Goal: Information Seeking & Learning: Learn about a topic

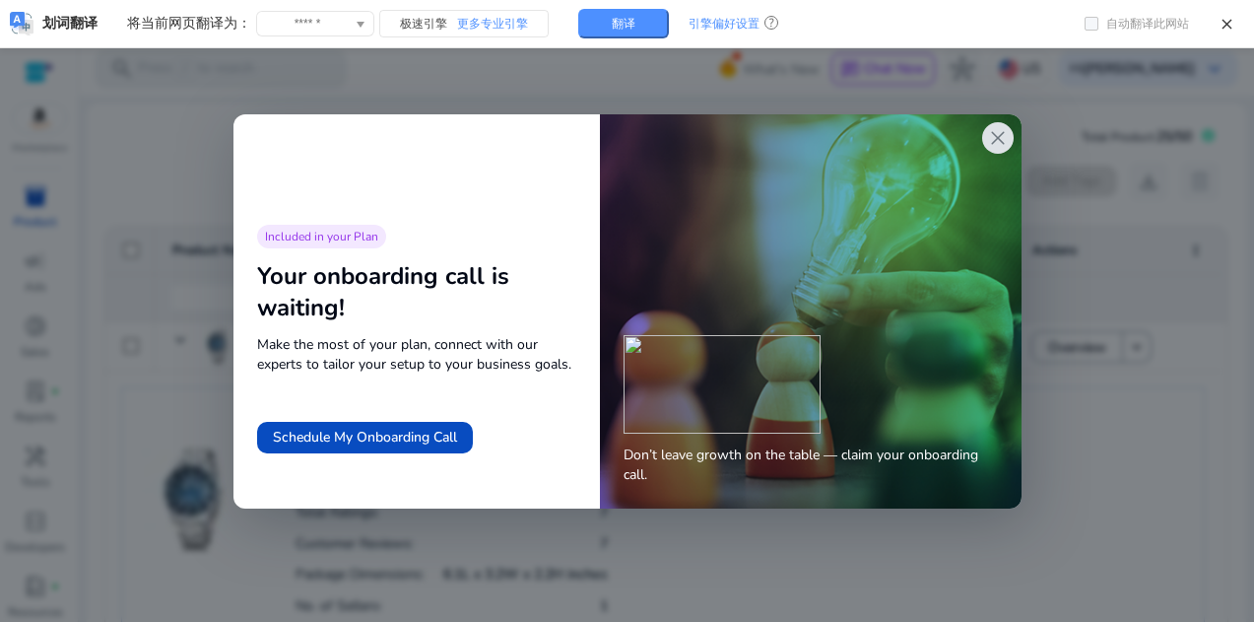
drag, startPoint x: 0, startPoint y: 0, endPoint x: 984, endPoint y: 128, distance: 992.6
click at [984, 128] on div "close" at bounding box center [998, 138] width 32 height 32
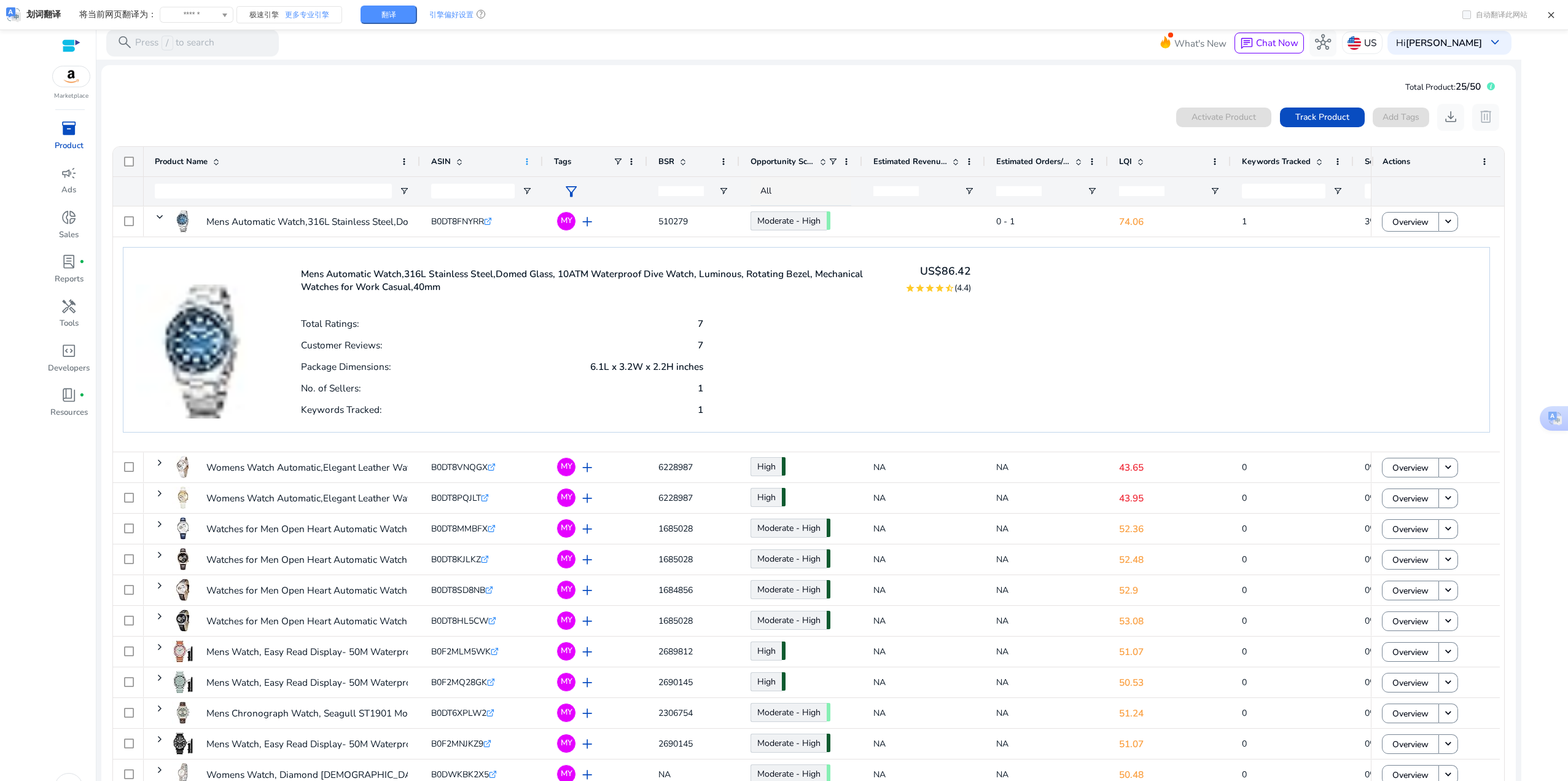
click at [525, 163] on span at bounding box center [527, 162] width 10 height 10
click at [781, 95] on div "Total Product: 25/50" at bounding box center [1450, 86] width 90 height 22
click at [781, 89] on icon at bounding box center [1491, 86] width 8 height 8
click at [191, 161] on span "Product Name" at bounding box center [181, 162] width 53 height 11
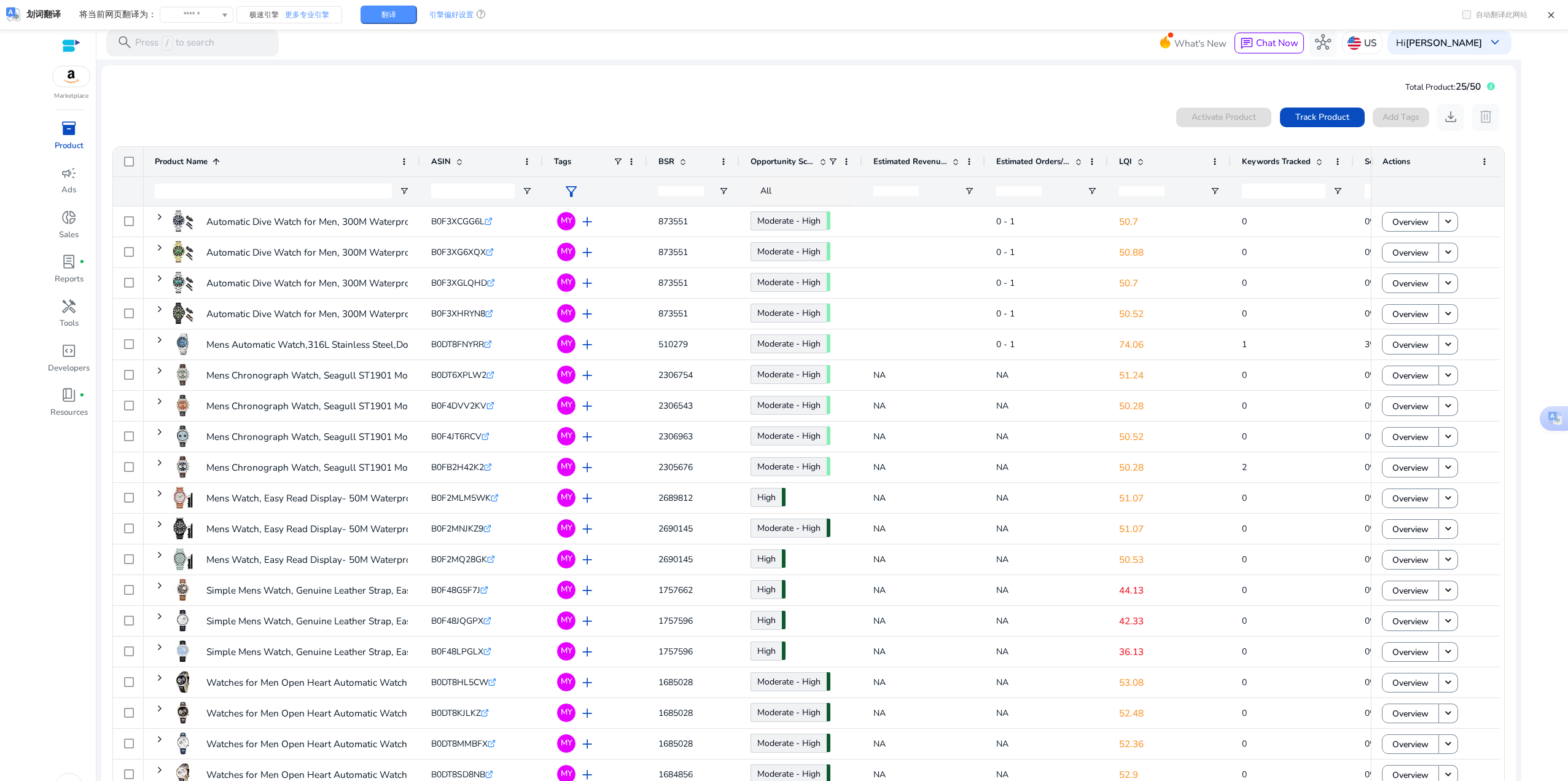
click at [191, 161] on span "Product Name" at bounding box center [181, 162] width 53 height 11
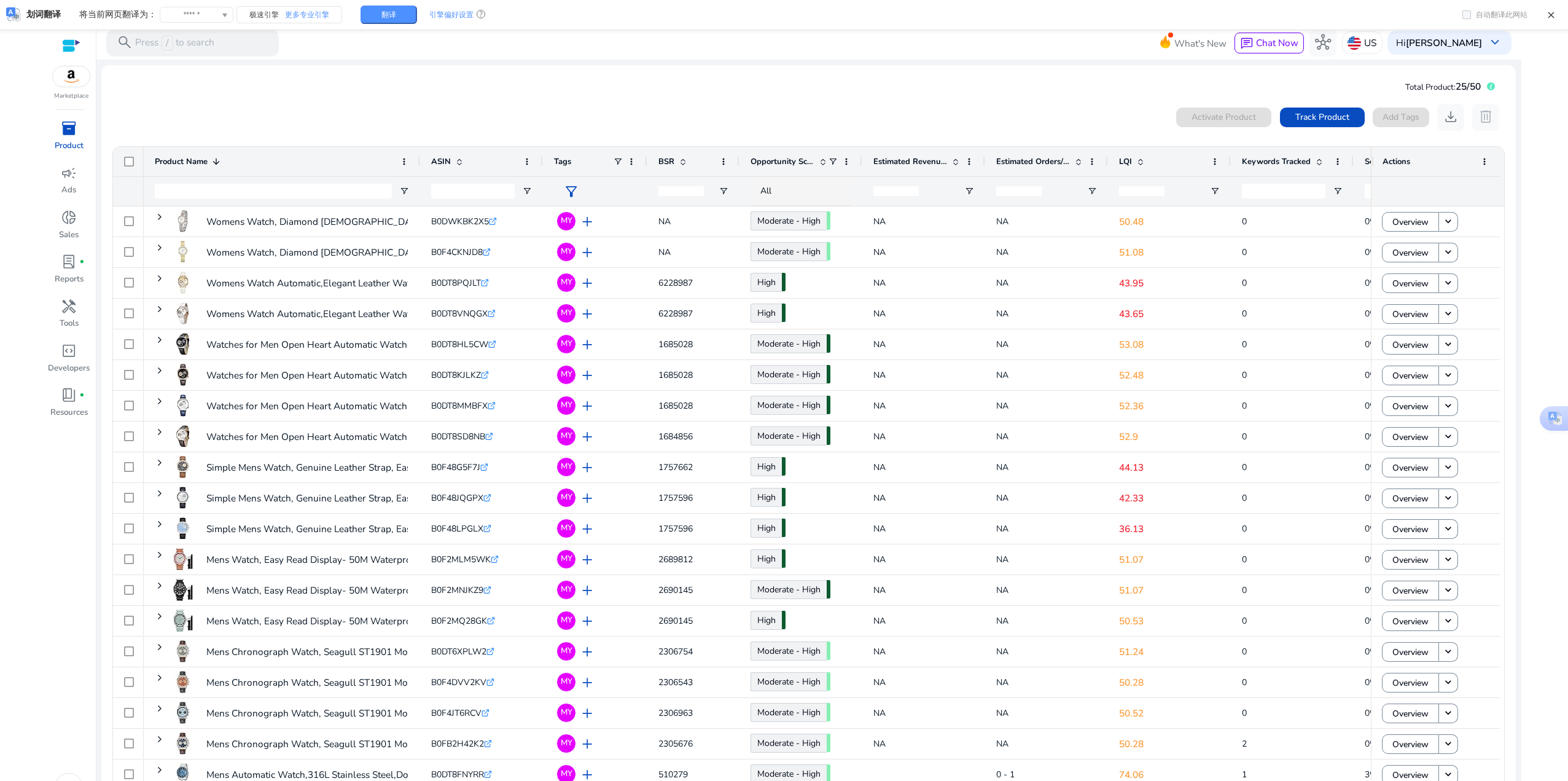
click at [318, 107] on div "0 products selected Activate Product Track Product Add Tags download delete" at bounding box center [808, 117] width 1393 height 27
click at [781, 13] on span at bounding box center [1467, 15] width 9 height 9
click at [781, 84] on mat-card "Total Product: 25/50 0 products selected Activate Product Track Product Add Tag…" at bounding box center [809, 452] width 1414 height 774
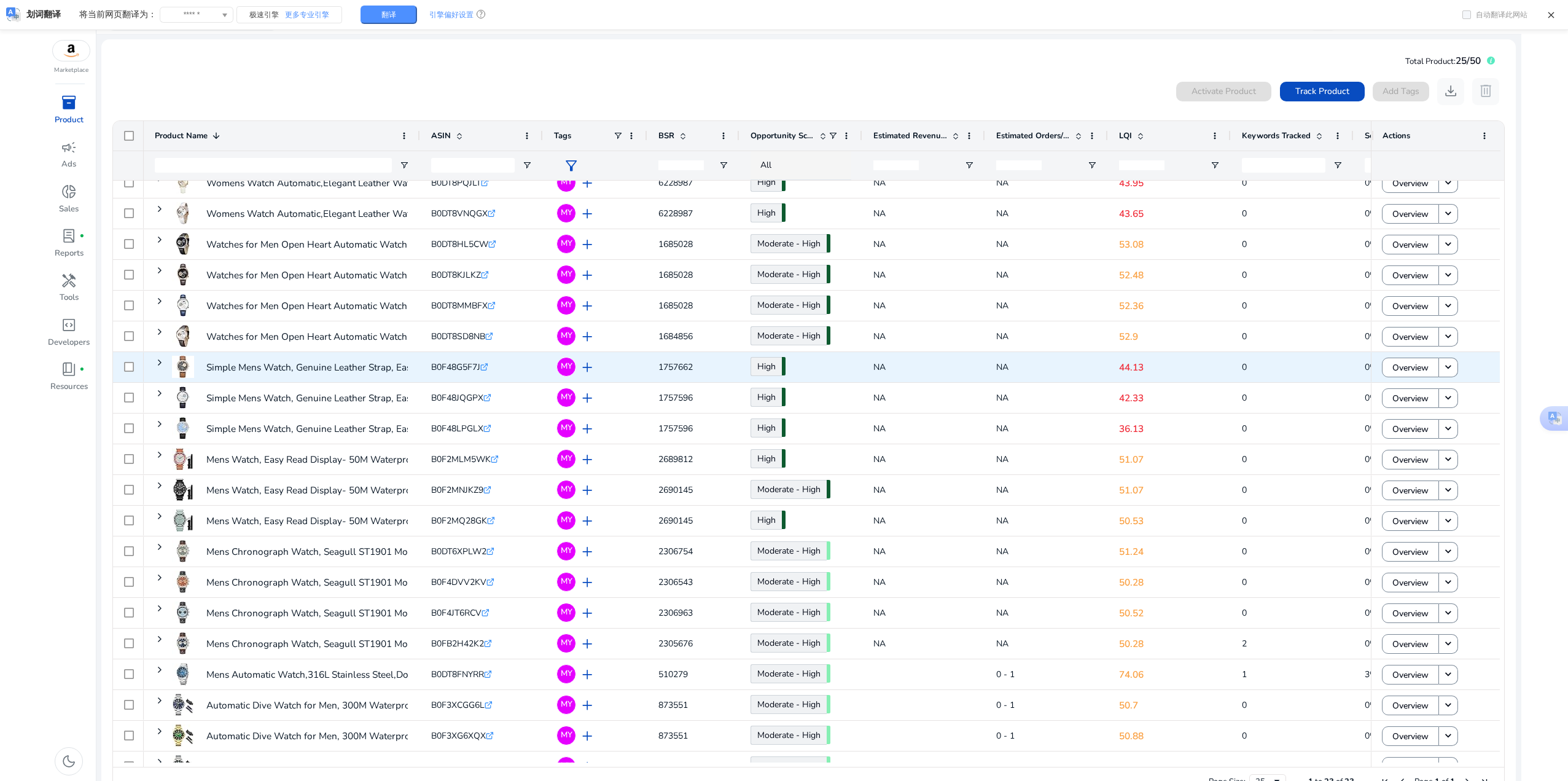
scroll to position [125, 0]
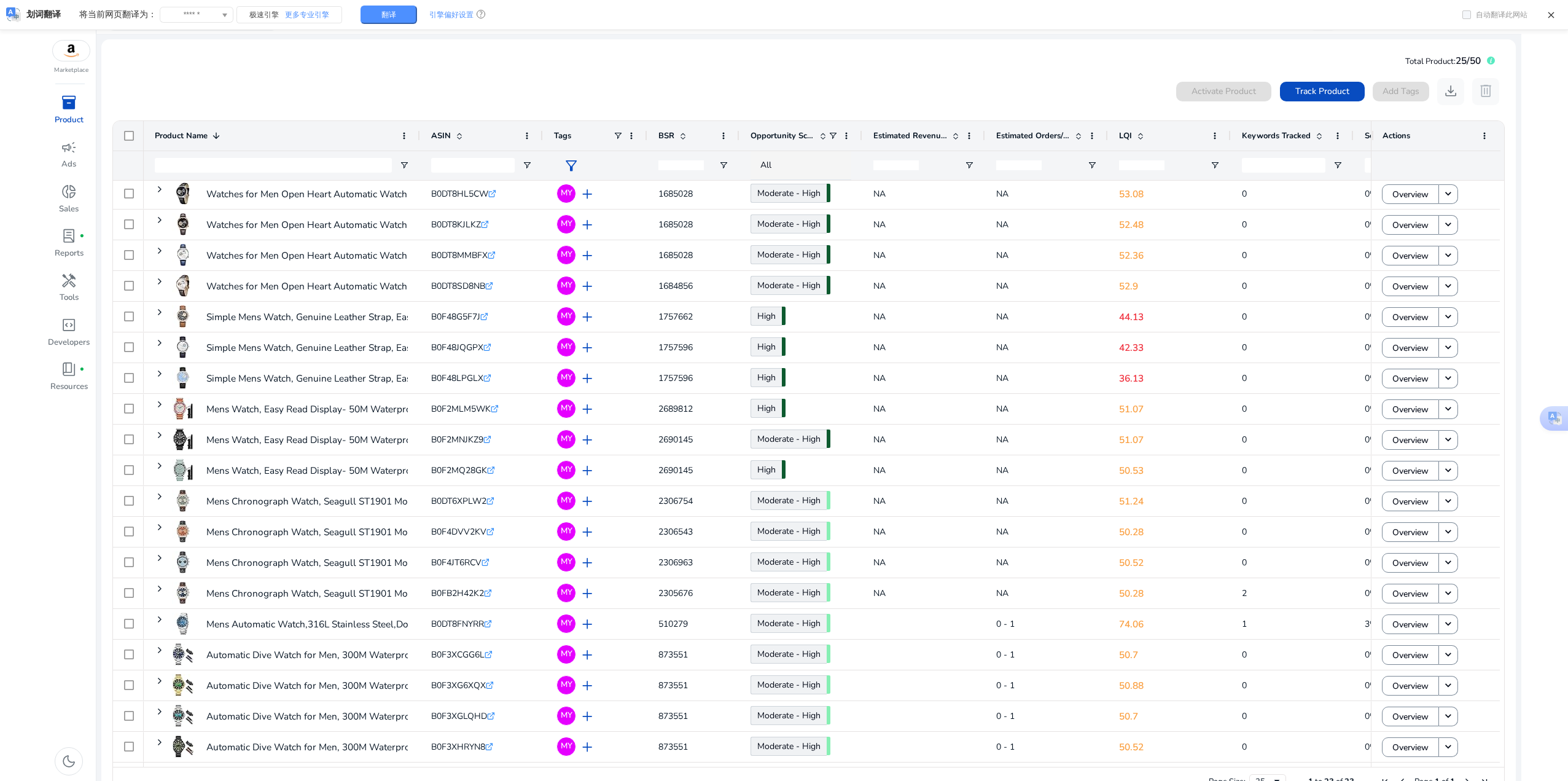
click at [781, 69] on mat-card "Total Product: 25/50 0 products selected Activate Product Track Product Add Tag…" at bounding box center [809, 426] width 1414 height 774
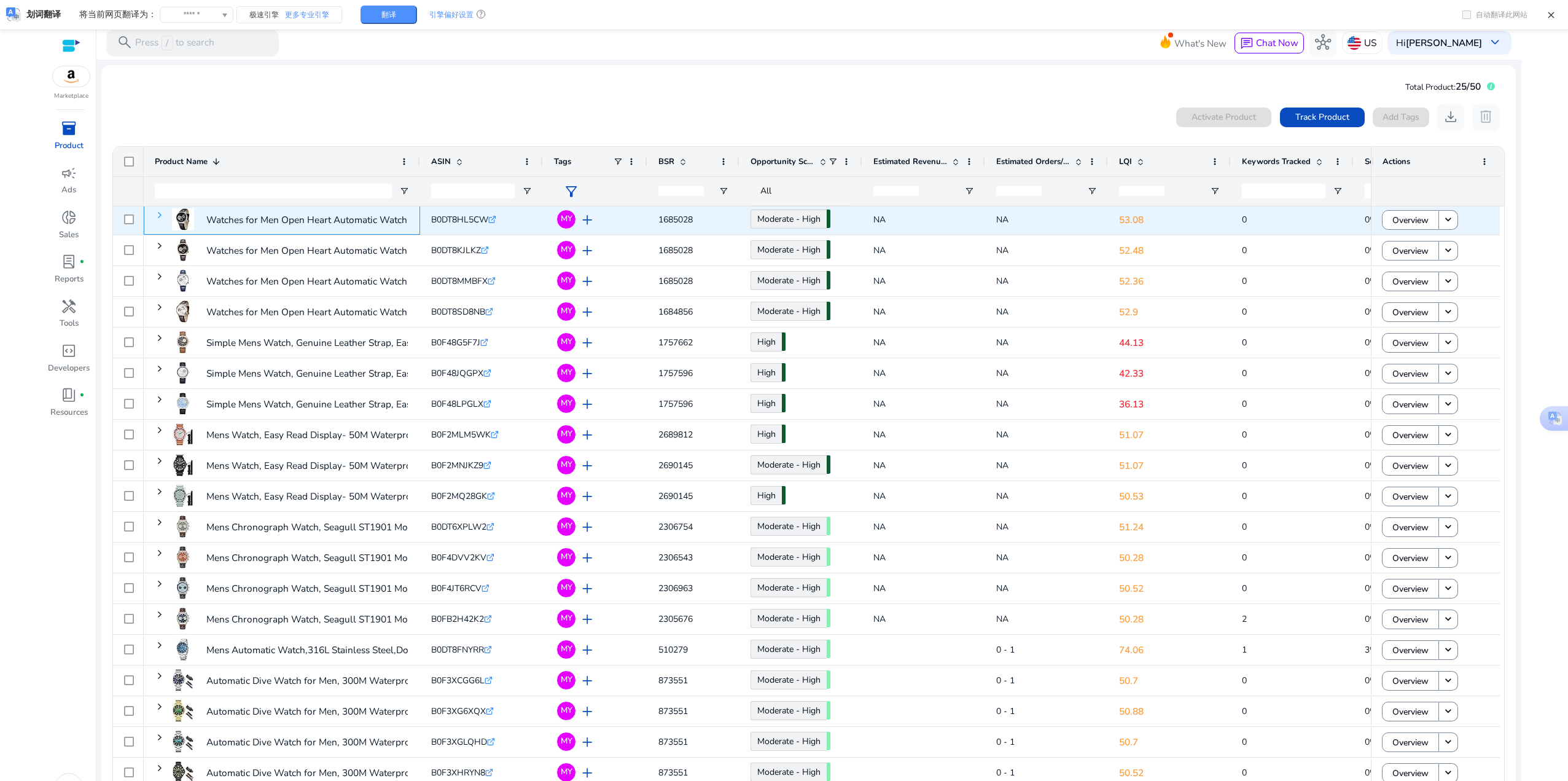
click at [165, 216] on span at bounding box center [160, 215] width 10 height 10
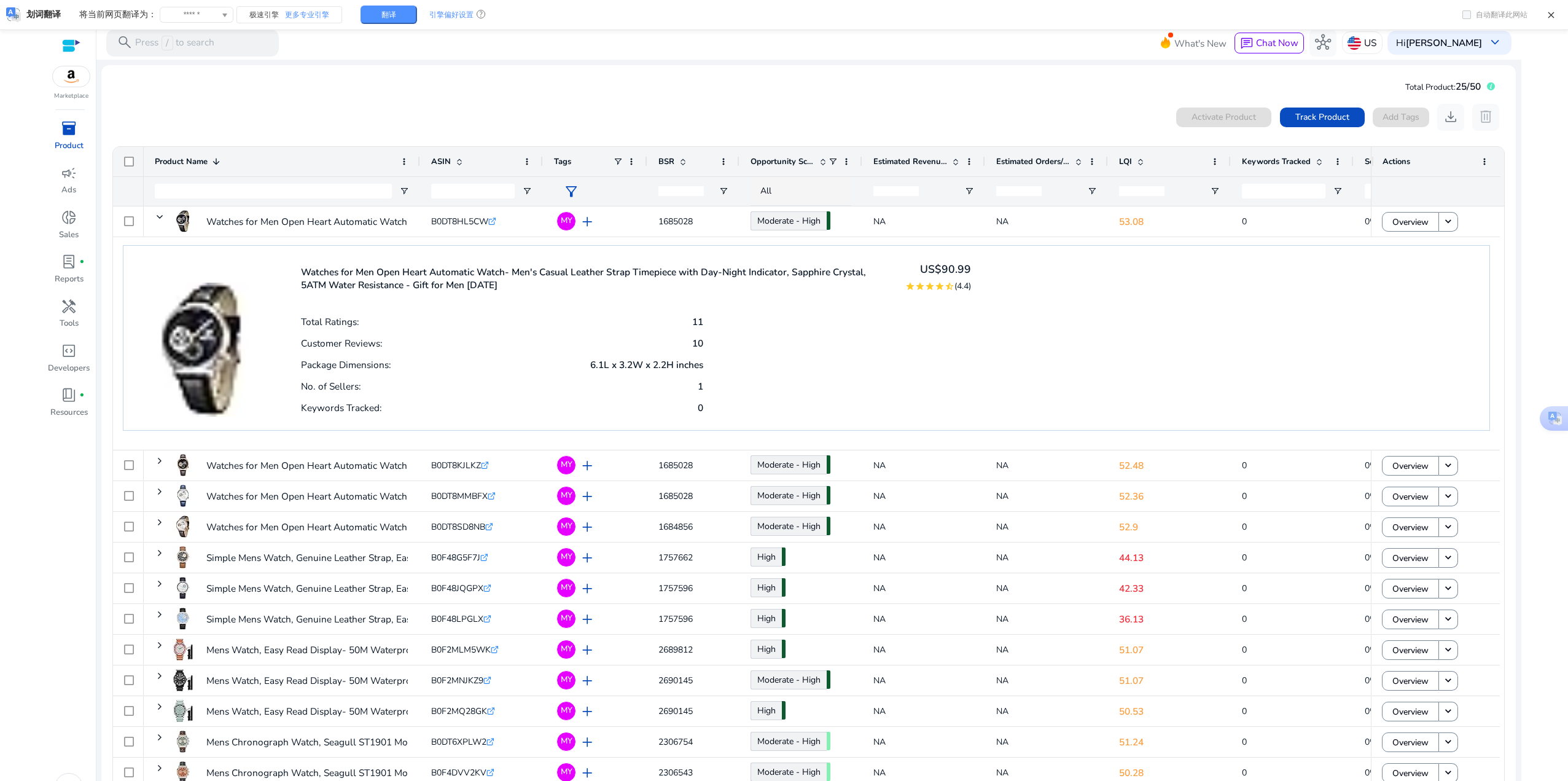
click at [781, 329] on div "Total Ratings: 11 Customer Reviews: 10 Package Dimensions: 6.1L x 3.2W x 2.2H i…" at bounding box center [637, 364] width 671 height 107
drag, startPoint x: 836, startPoint y: 352, endPoint x: 655, endPoint y: 339, distance: 181.5
click at [781, 352] on div "Total Ratings: 11 Customer Reviews: 10 Package Dimensions: 6.1L x 3.2W x 2.2H i…" at bounding box center [637, 364] width 671 height 107
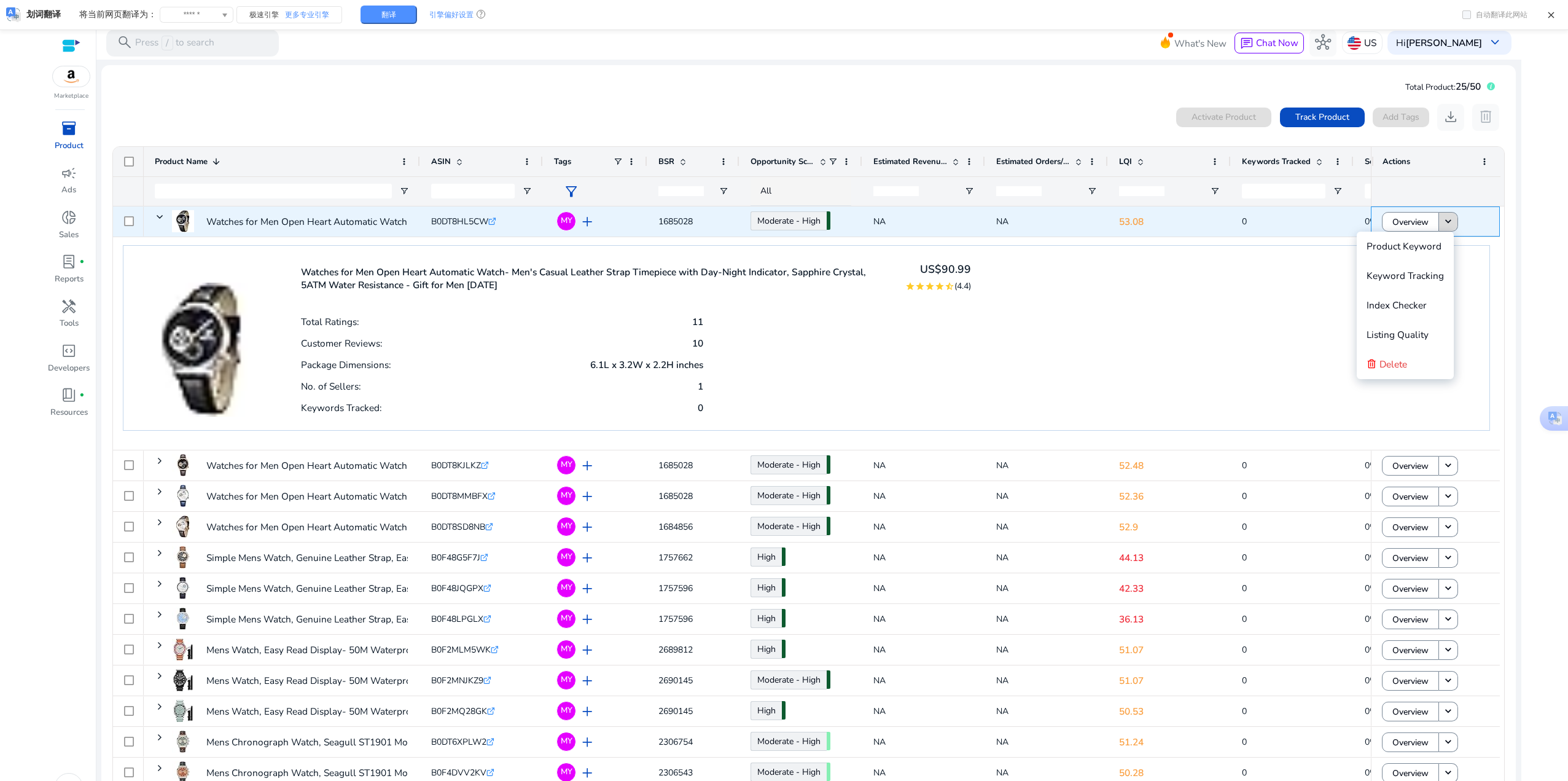
click at [781, 227] on span at bounding box center [1448, 221] width 19 height 29
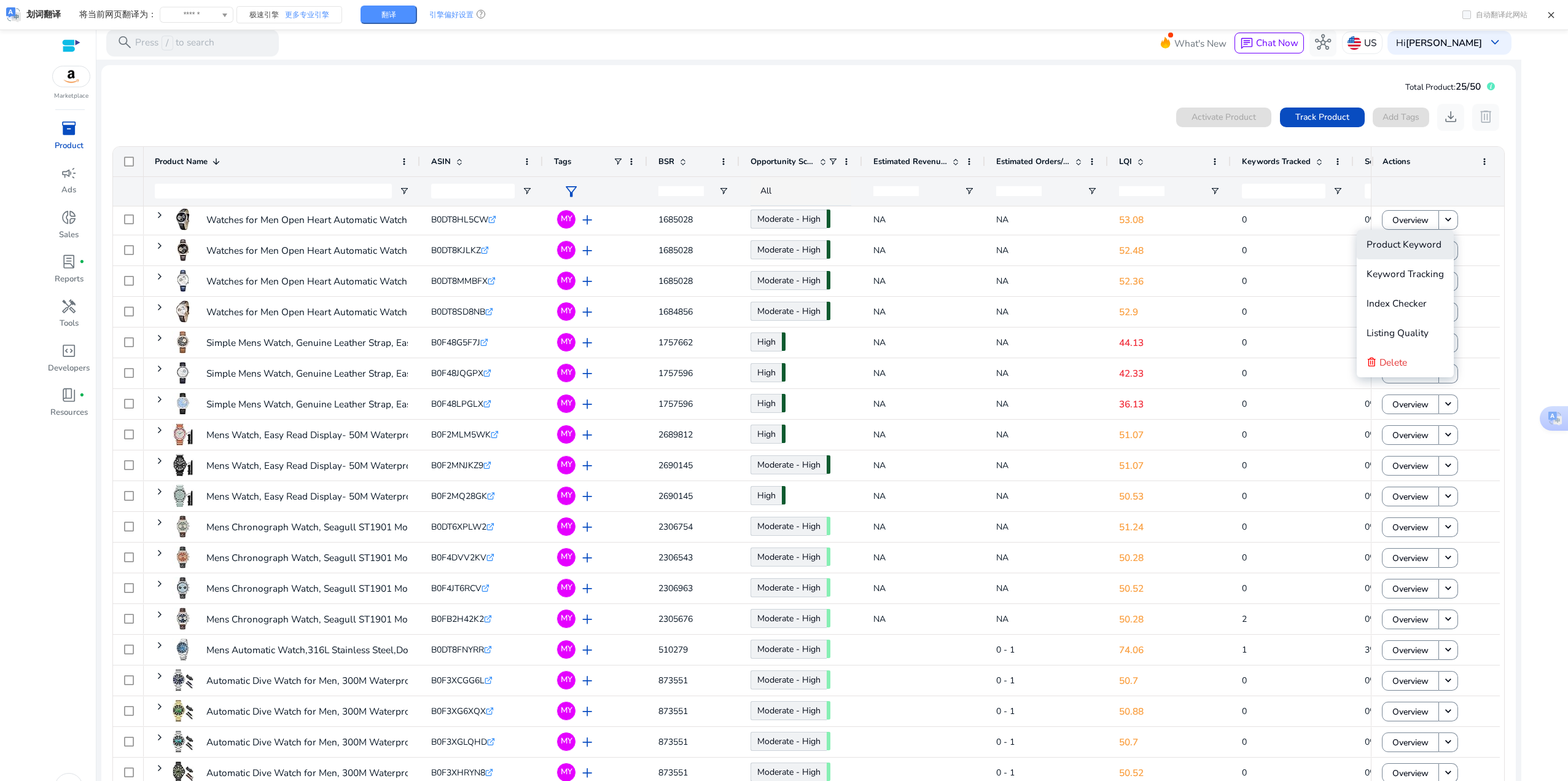
click at [781, 230] on button "Product Keyword" at bounding box center [1405, 244] width 97 height 29
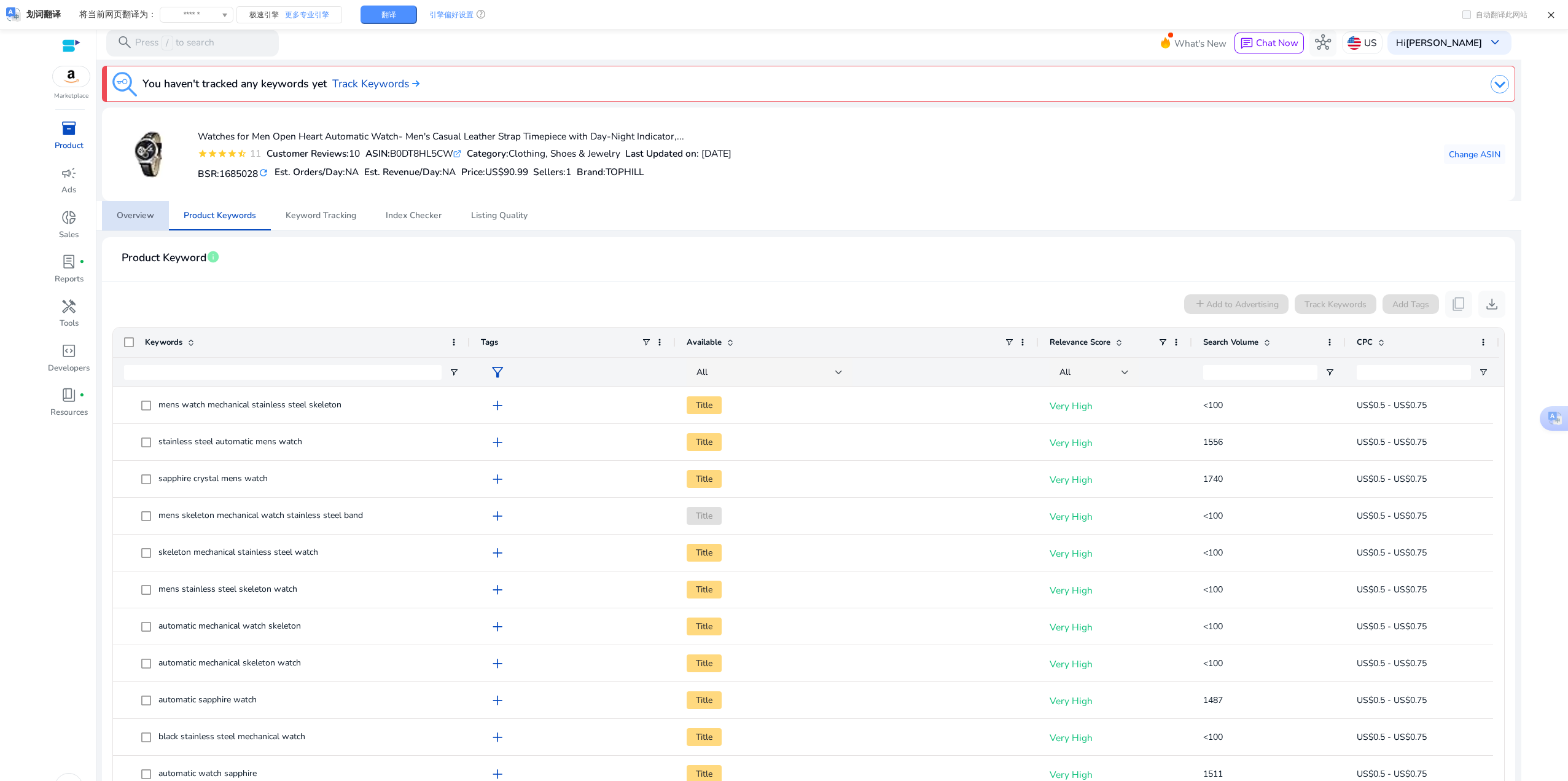
click at [141, 219] on span "Overview" at bounding box center [135, 216] width 37 height 9
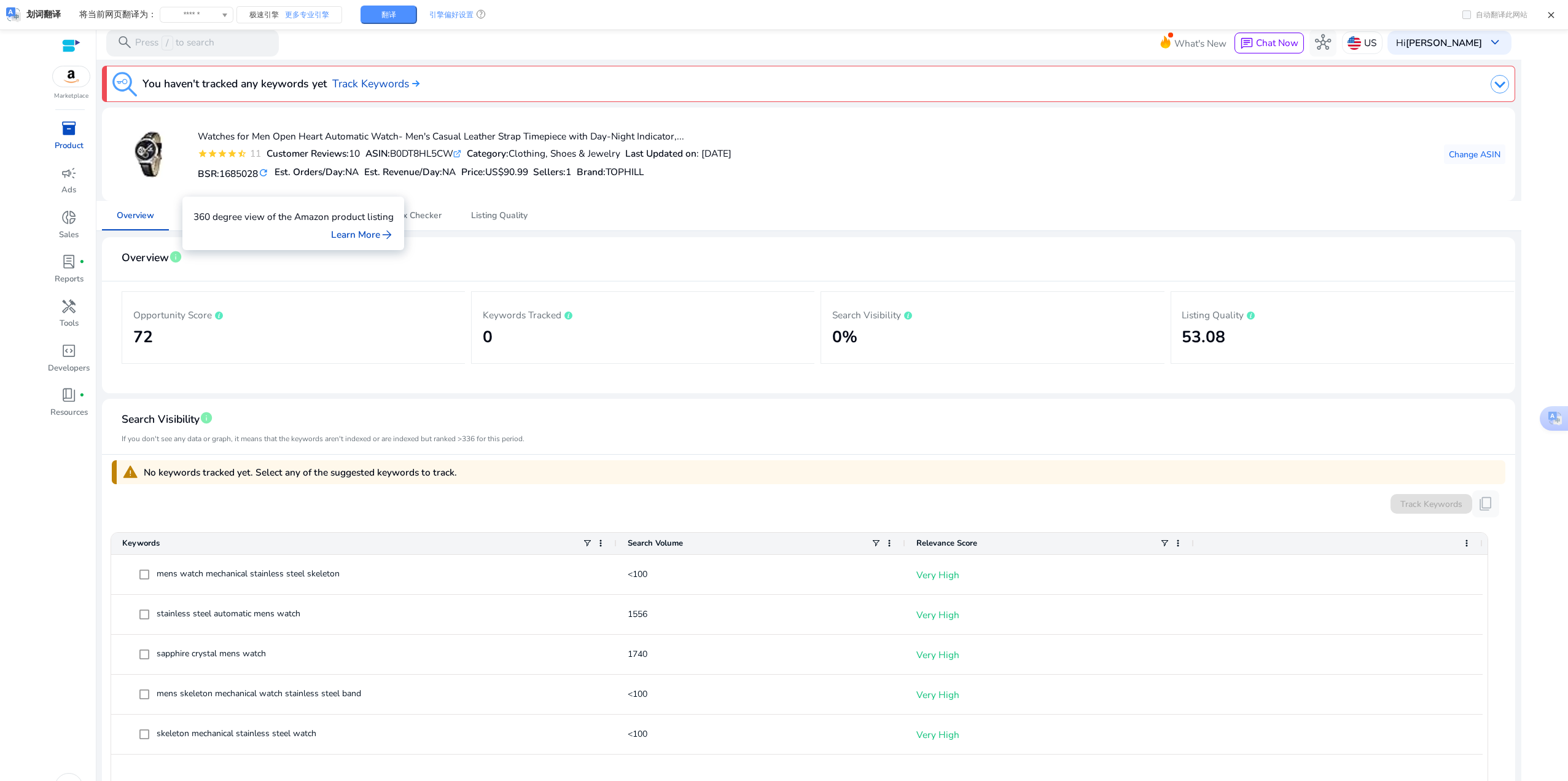
drag, startPoint x: 175, startPoint y: 255, endPoint x: 365, endPoint y: 232, distance: 191.4
click at [365, 232] on link "Learn More arrow_forward" at bounding box center [362, 235] width 62 height 14
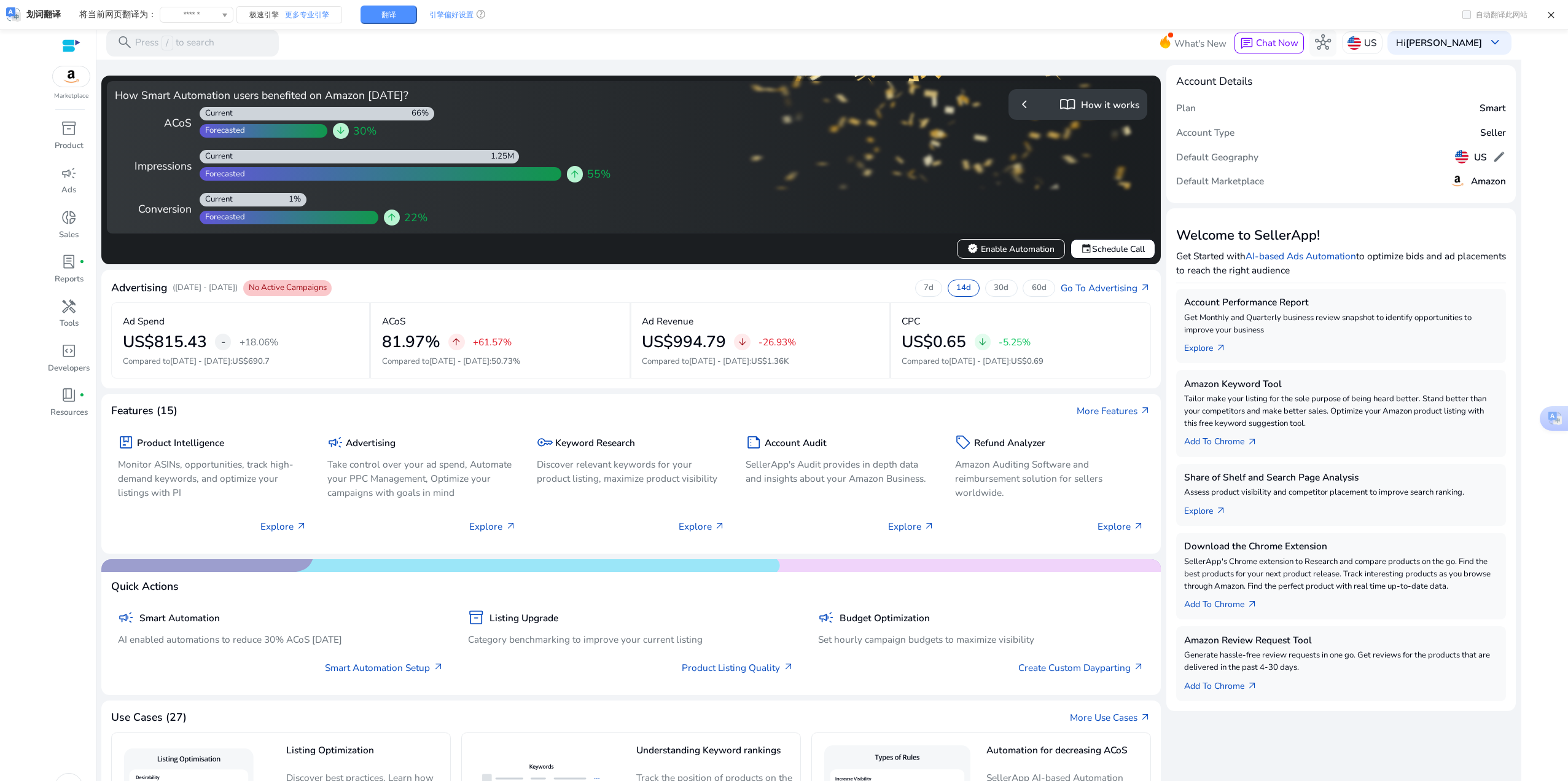
click at [94, 130] on div "inventory_2 Product campaign Ads donut_small Sales lab_profile fiber_manual_rec…" at bounding box center [72, 462] width 49 height 689
click at [68, 130] on span "inventory_2" at bounding box center [69, 129] width 16 height 16
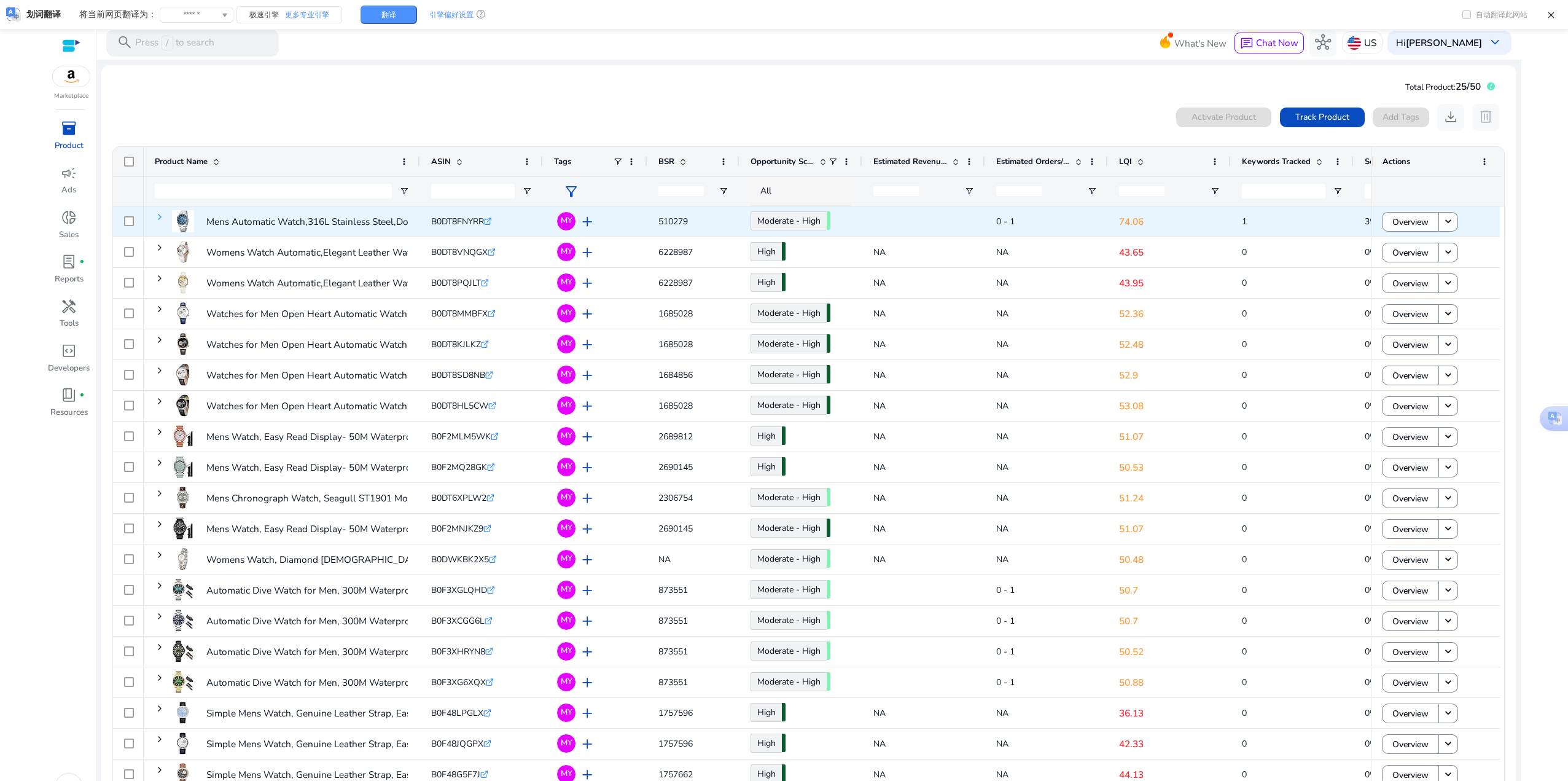
click at [158, 215] on span at bounding box center [160, 217] width 10 height 10
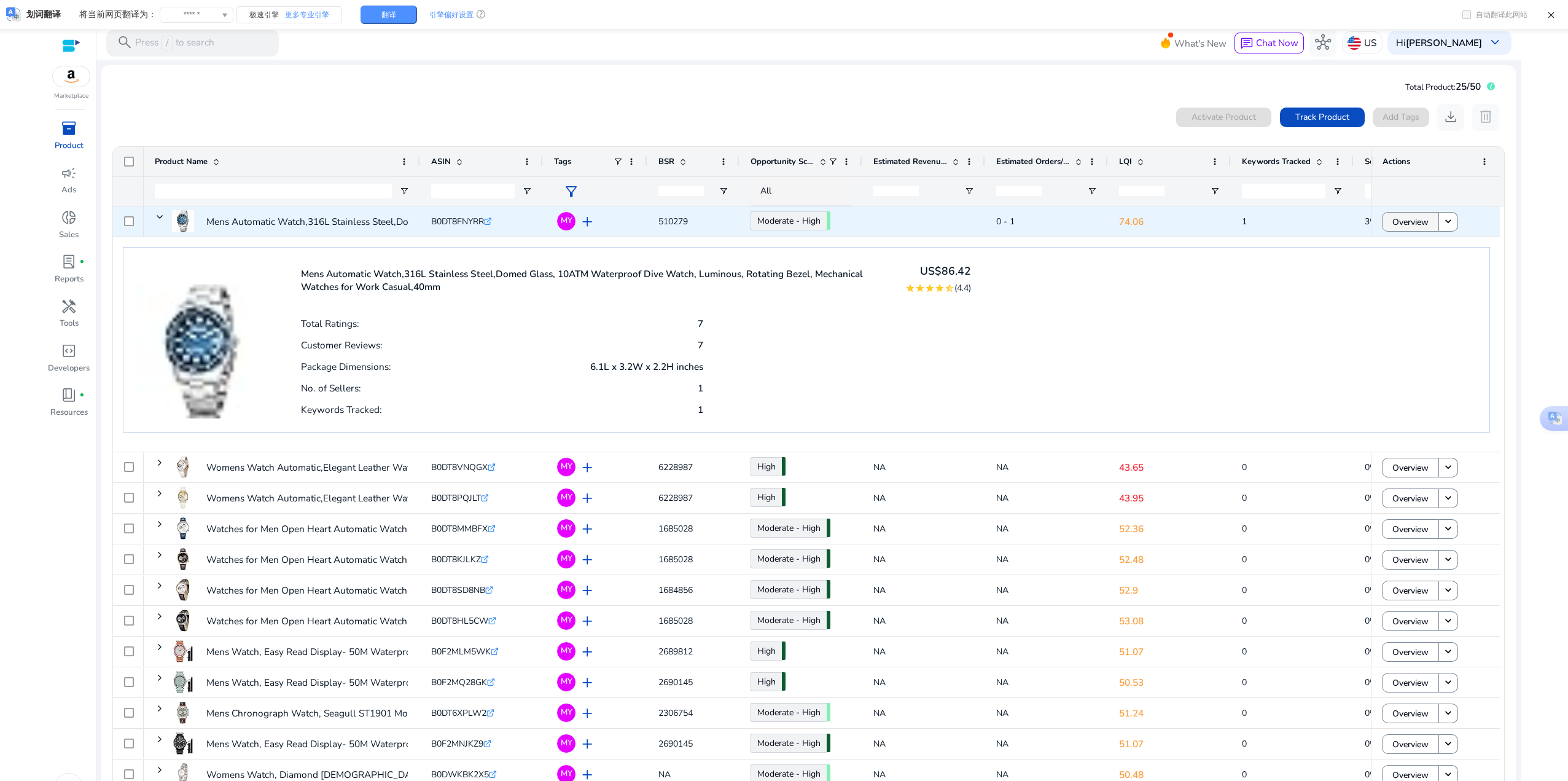
click at [1413, 229] on span "Overview" at bounding box center [1411, 222] width 36 height 25
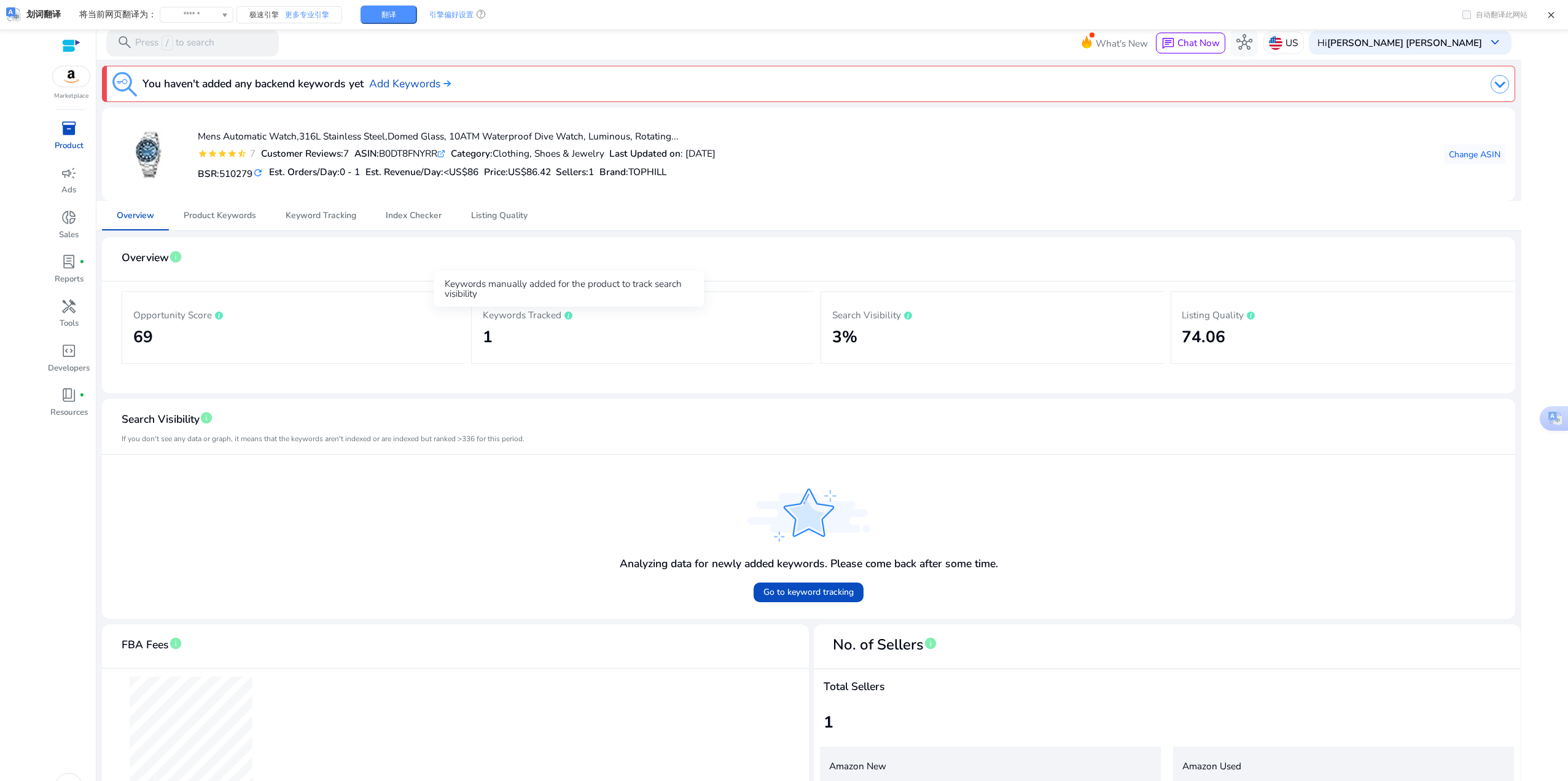
click at [567, 315] on icon at bounding box center [568, 316] width 8 height 8
click at [505, 314] on p "Keywords Tracked" at bounding box center [643, 315] width 321 height 15
click at [218, 315] on icon at bounding box center [219, 316] width 8 height 8
click at [160, 314] on p "Opportunity Score" at bounding box center [294, 315] width 321 height 15
click at [204, 341] on h2 "69" at bounding box center [294, 337] width 321 height 20
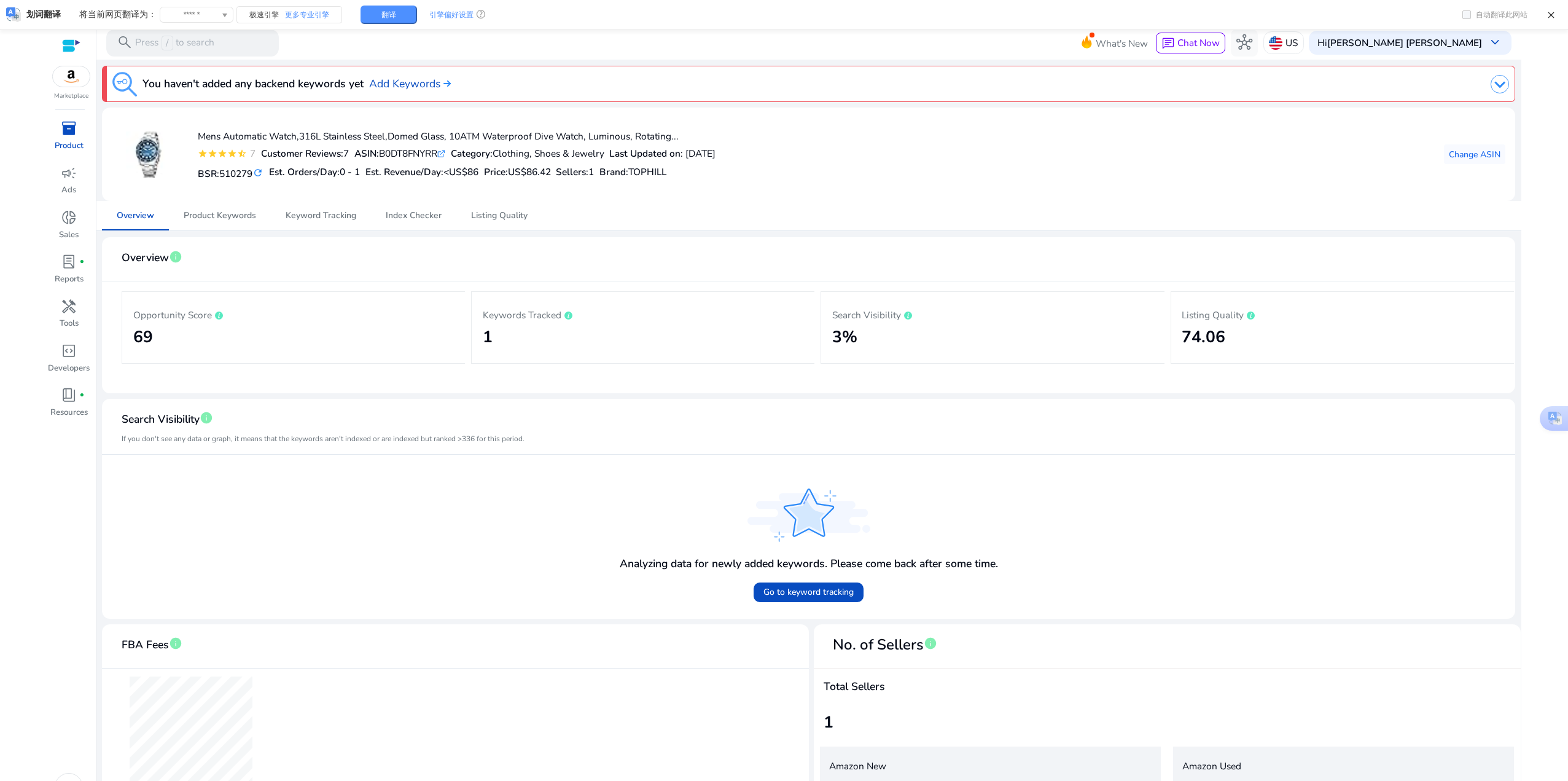
click at [211, 344] on h2 "69" at bounding box center [294, 337] width 321 height 20
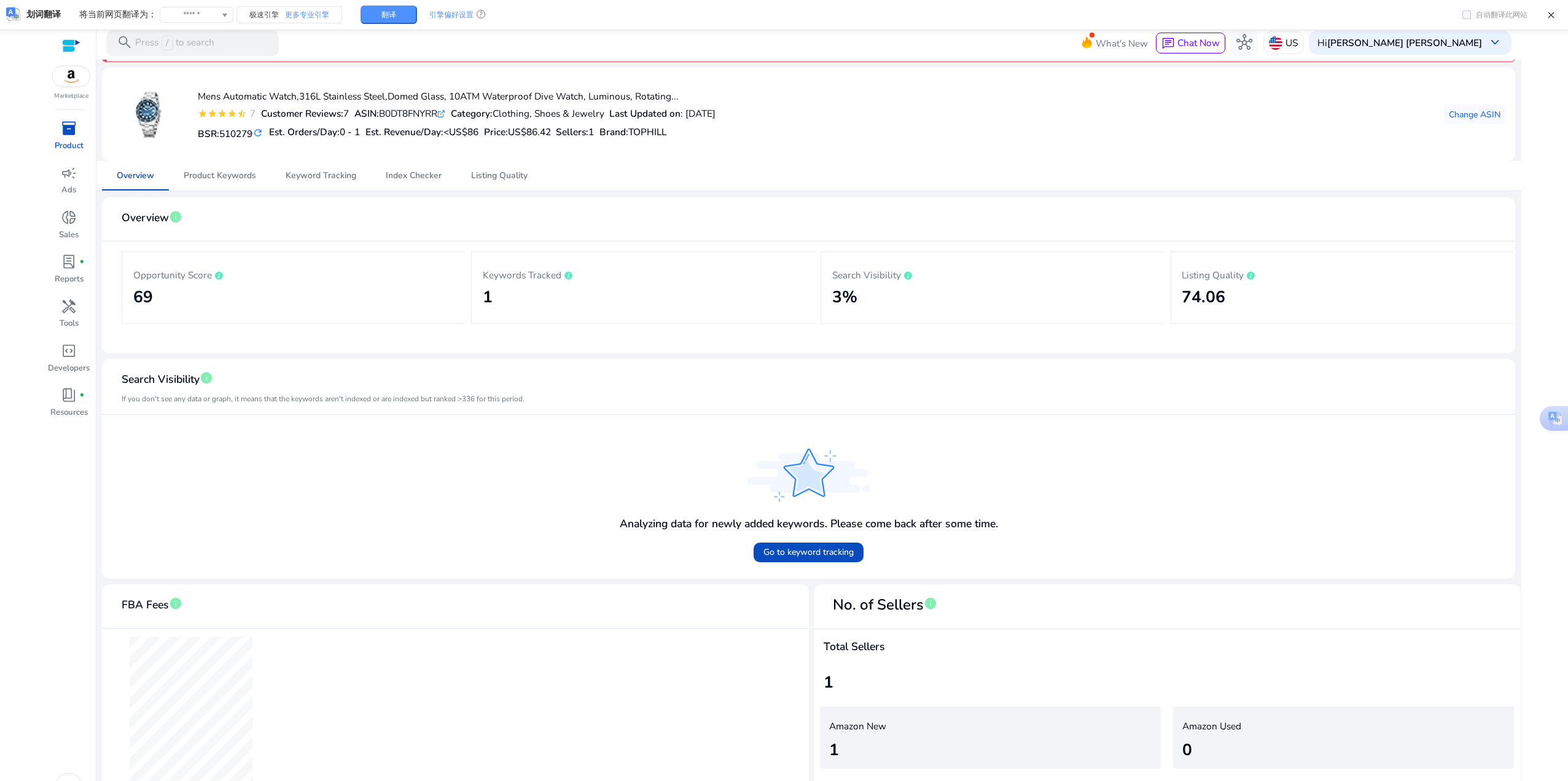
scroll to position [62, 0]
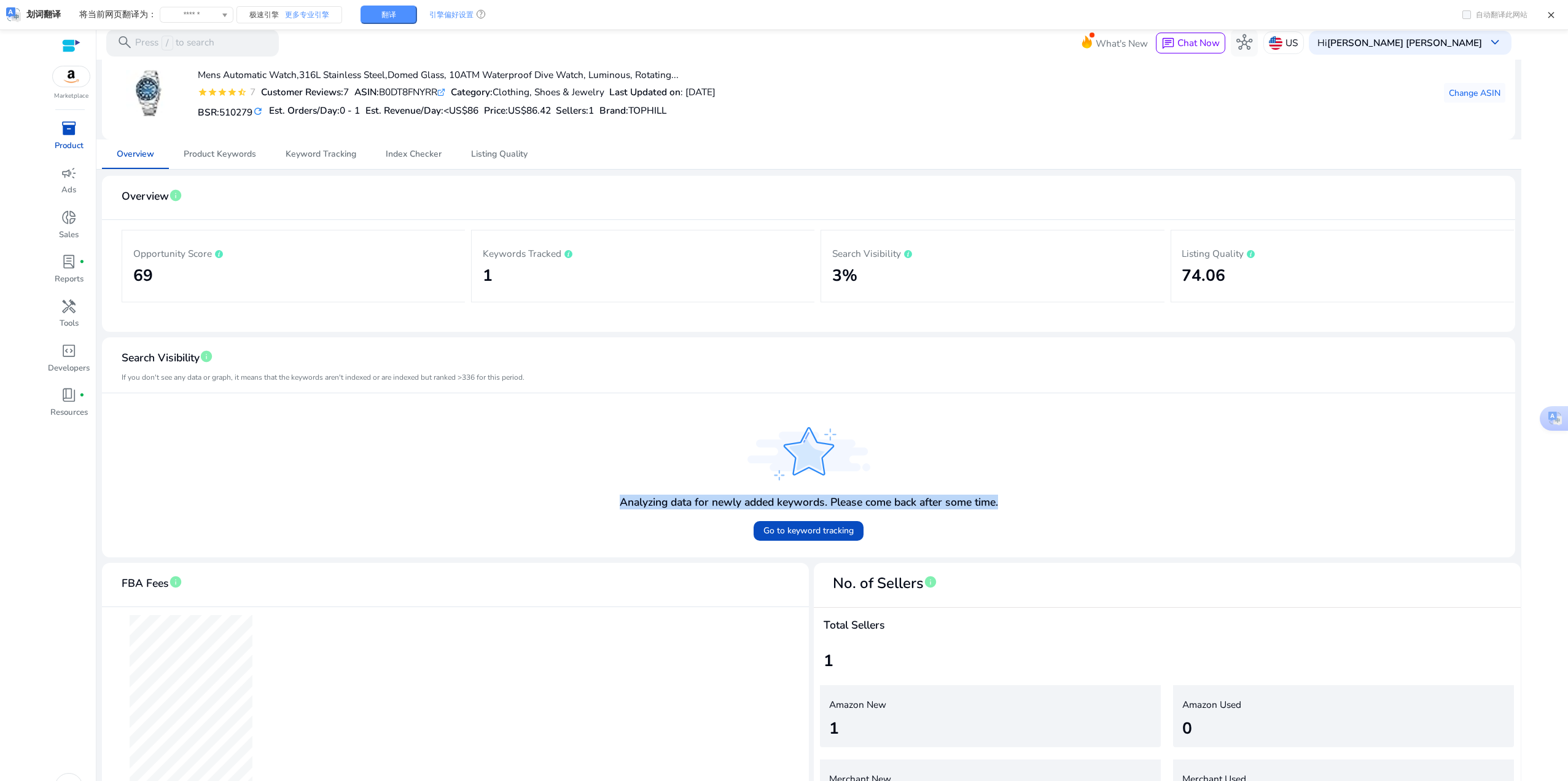
drag, startPoint x: 618, startPoint y: 499, endPoint x: 1039, endPoint y: 495, distance: 421.0
click at [1039, 495] on div "Analyzing data for newly added keywords. Please come back after some time. Go t…" at bounding box center [808, 470] width 1393 height 154
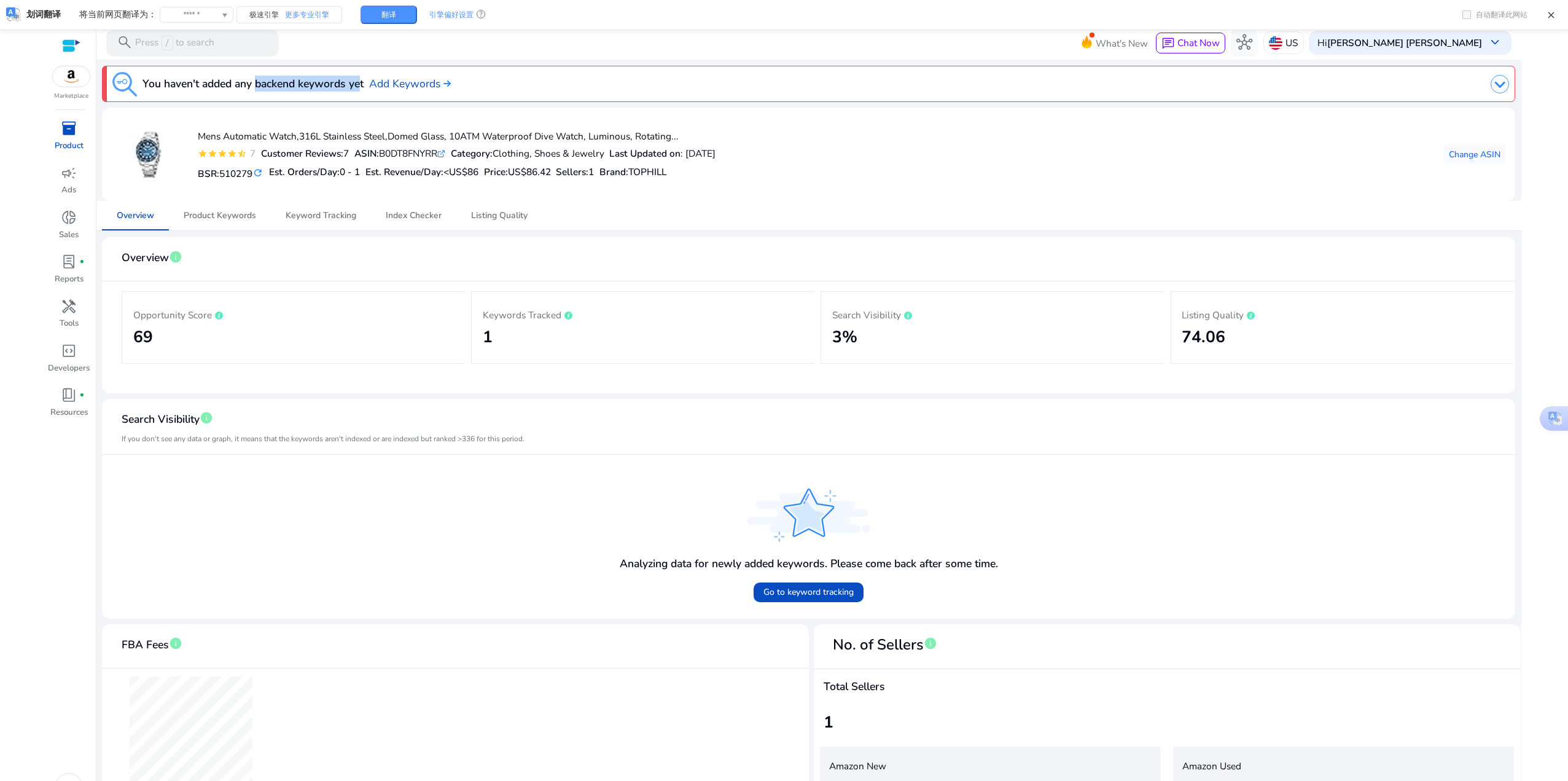
drag, startPoint x: 253, startPoint y: 82, endPoint x: 354, endPoint y: 90, distance: 101.3
click at [354, 90] on h3 "You haven't added any backend keywords yet" at bounding box center [253, 84] width 221 height 16
click at [723, 102] on div "You haven't added any backend keywords yet Add Keywords" at bounding box center [809, 84] width 1413 height 37
click at [622, 333] on h2 "1" at bounding box center [643, 337] width 321 height 20
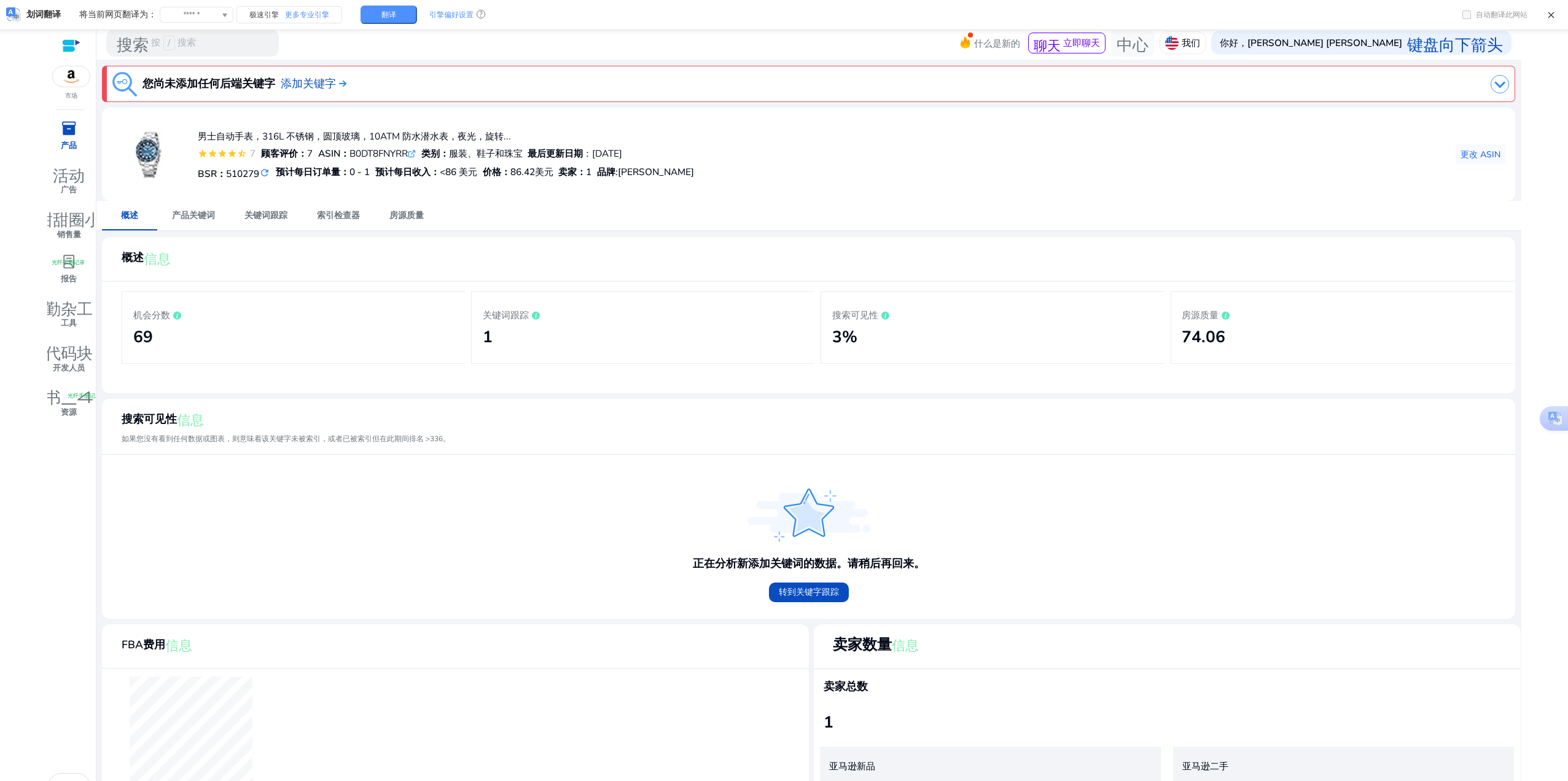
click at [880, 313] on p "搜索可见性" at bounding box center [993, 315] width 321 height 15
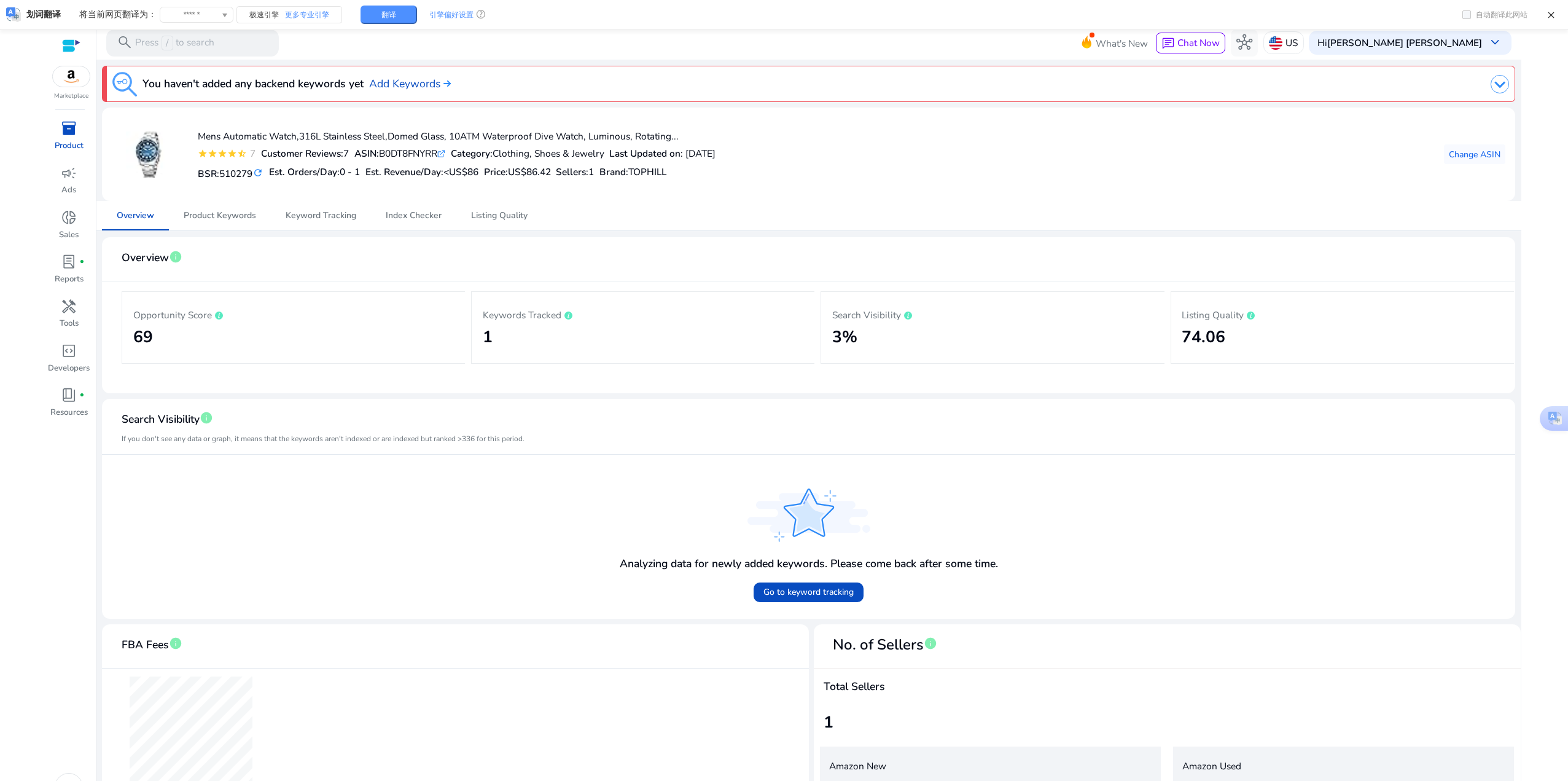
scroll to position [62, 0]
